Goal: Information Seeking & Learning: Compare options

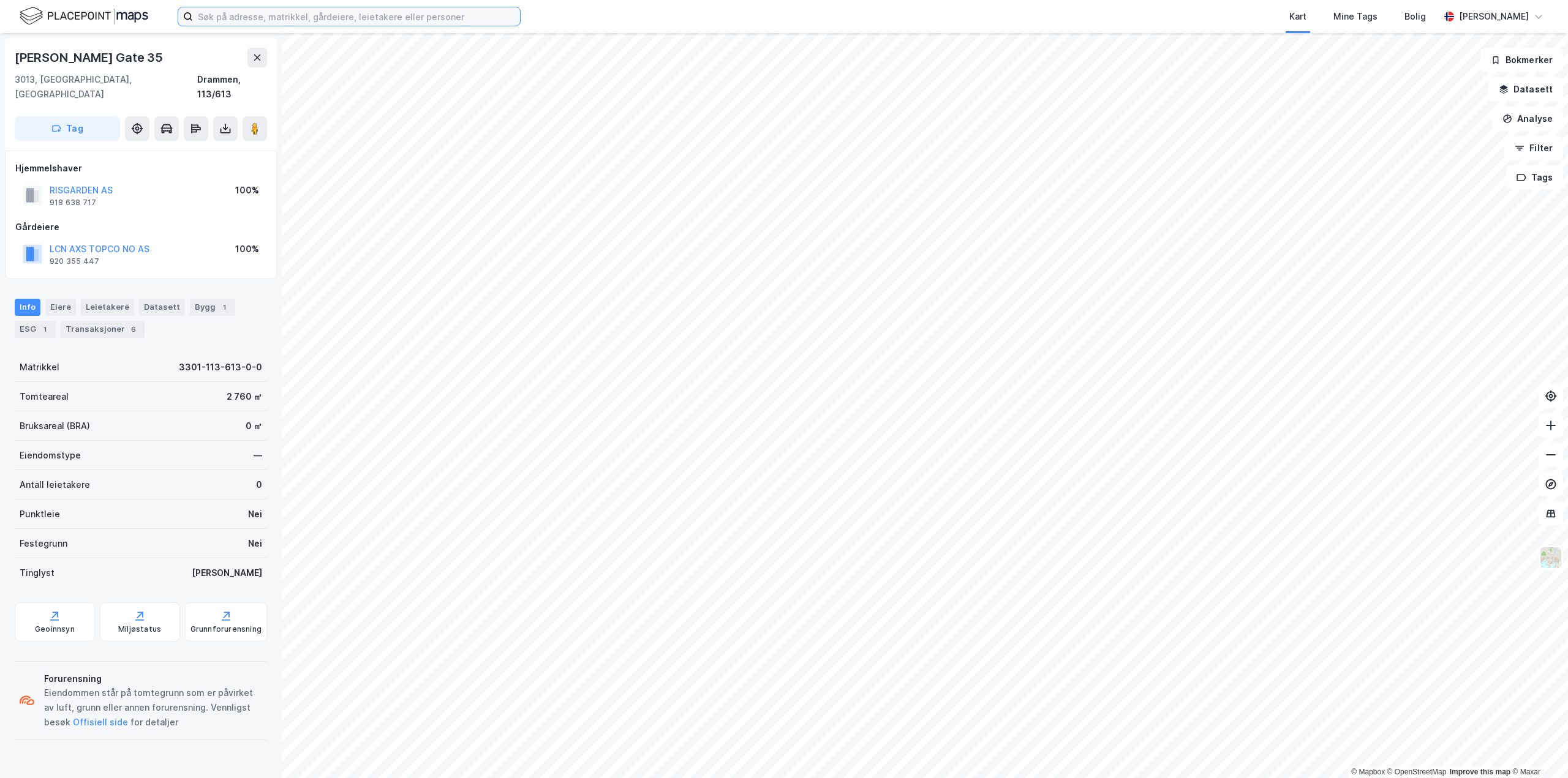
click at [496, 12] on input at bounding box center [356, 16] width 327 height 19
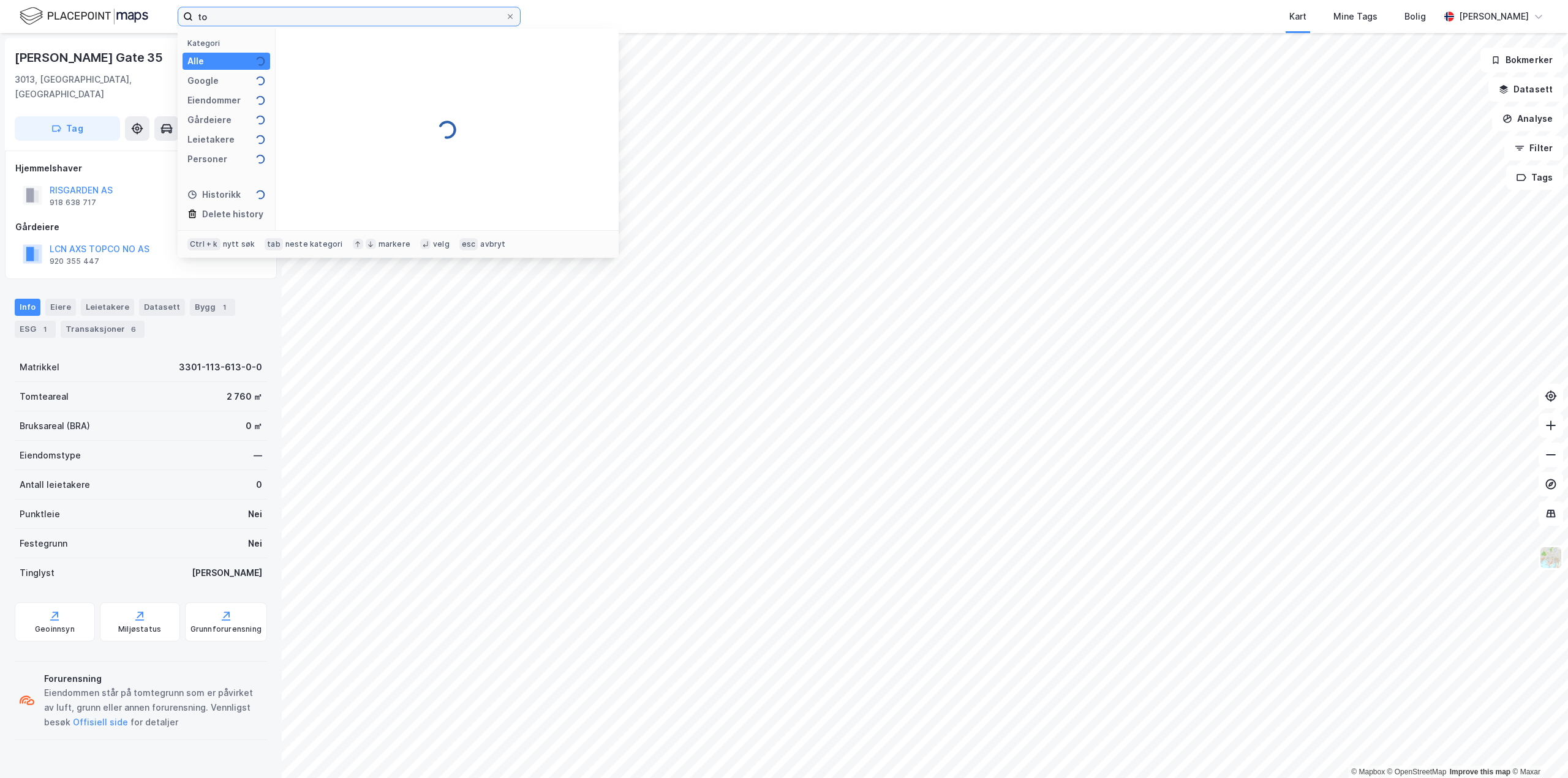
type input "t"
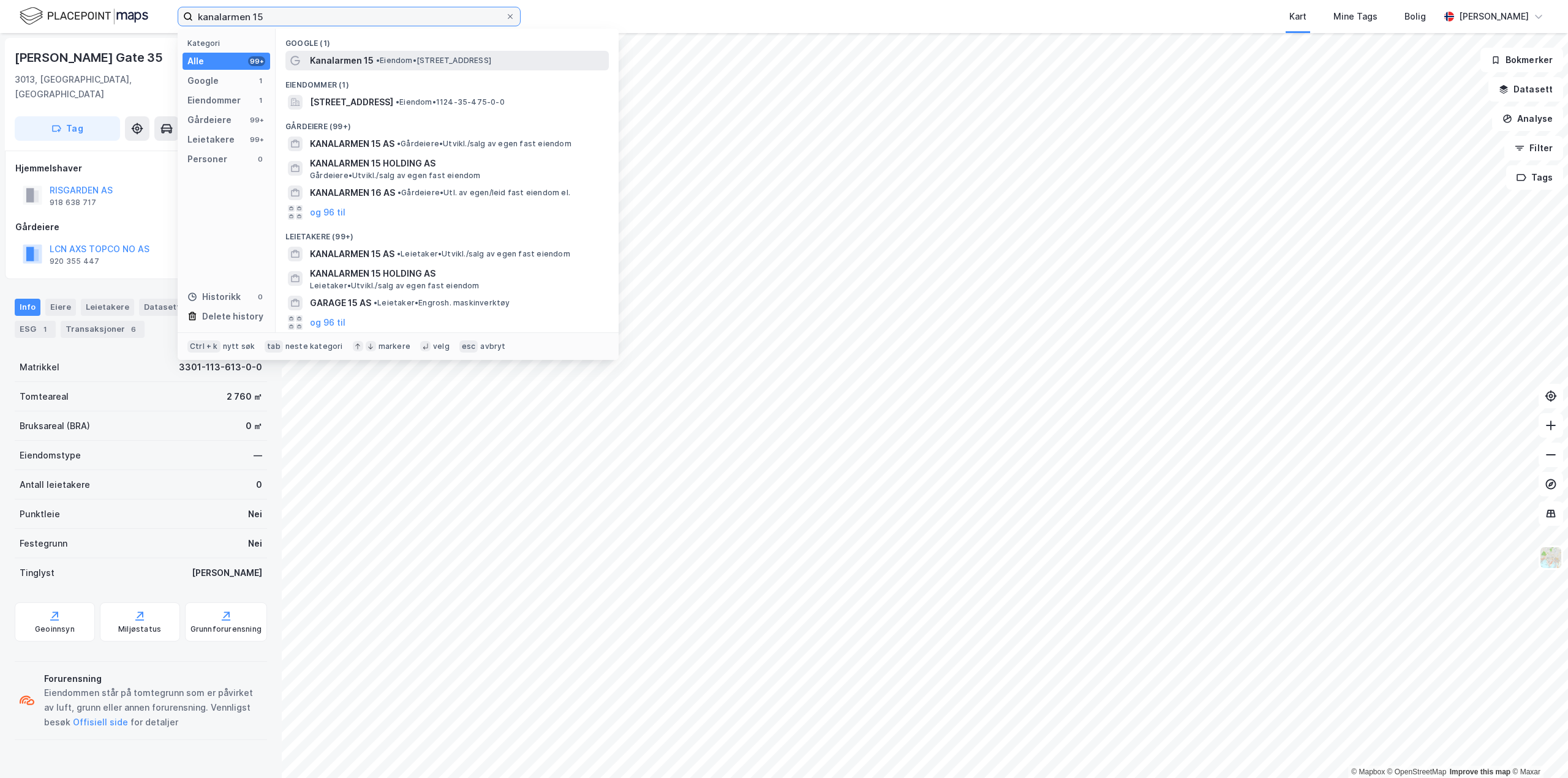
type input "kanalarmen 15"
click at [432, 61] on span "• Eiendom • [STREET_ADDRESS]" at bounding box center [433, 61] width 115 height 10
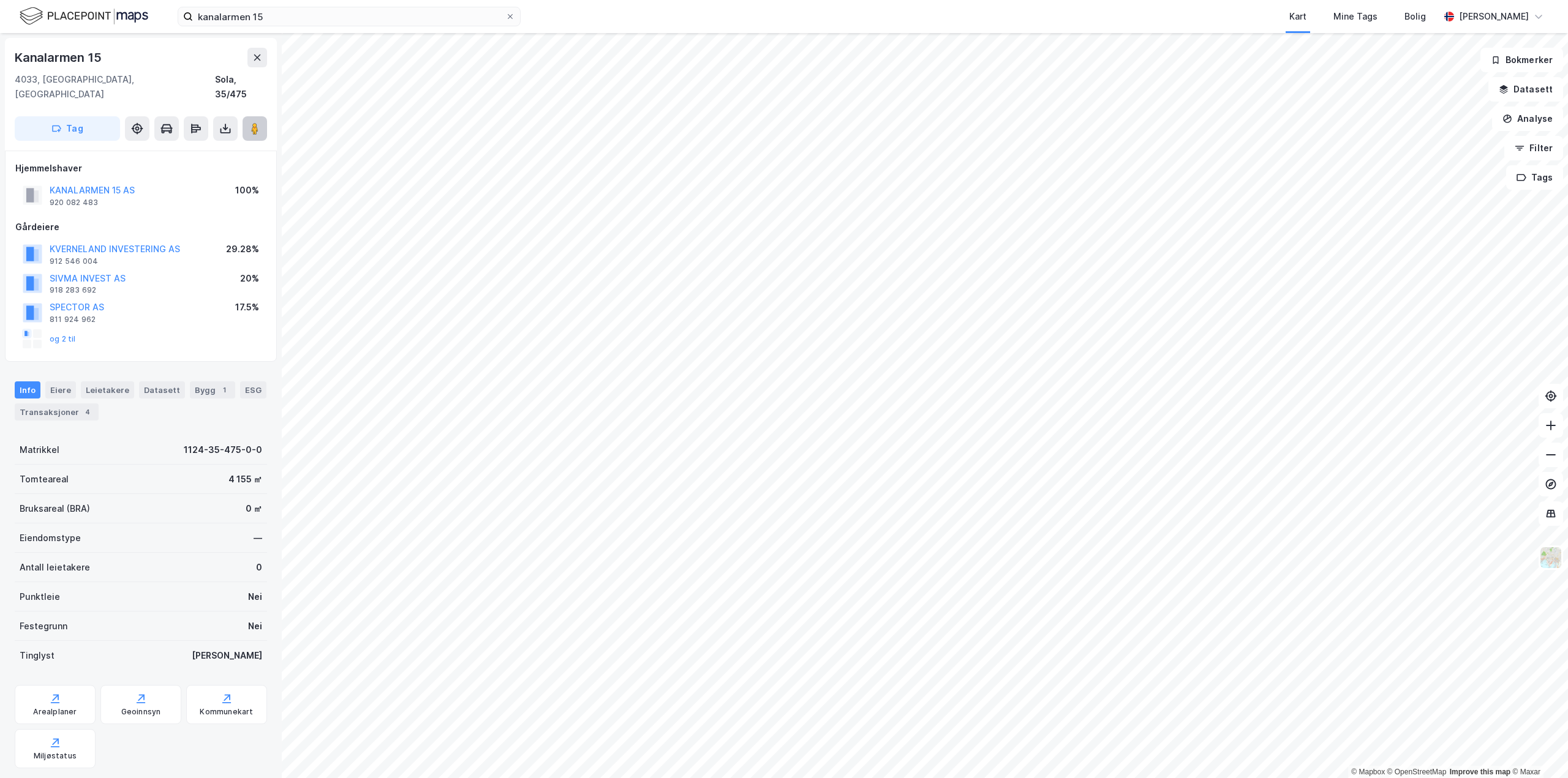
click at [256, 123] on image at bounding box center [254, 129] width 7 height 12
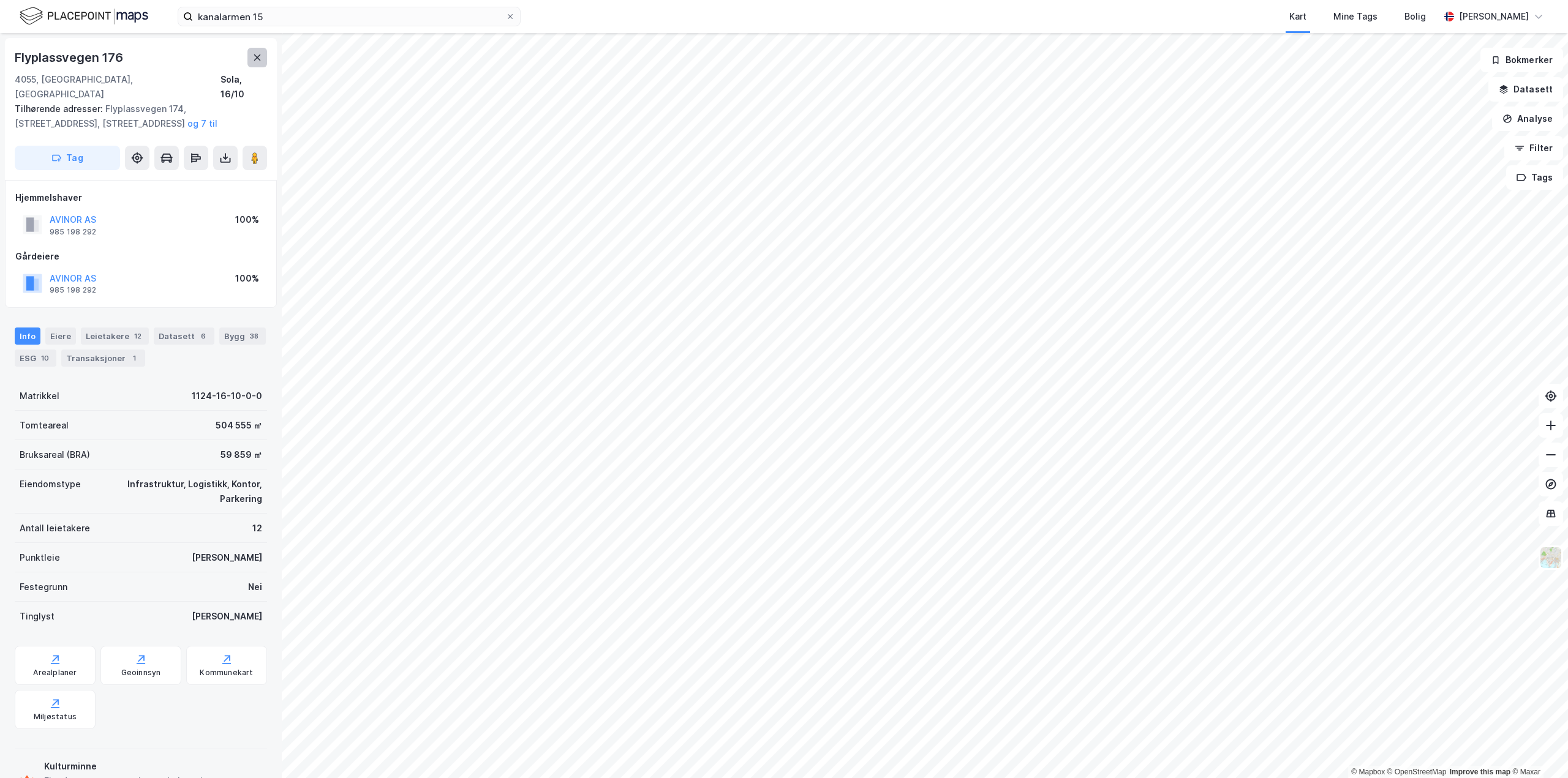
click at [253, 54] on icon at bounding box center [257, 57] width 10 height 10
